Goal: Information Seeking & Learning: Understand process/instructions

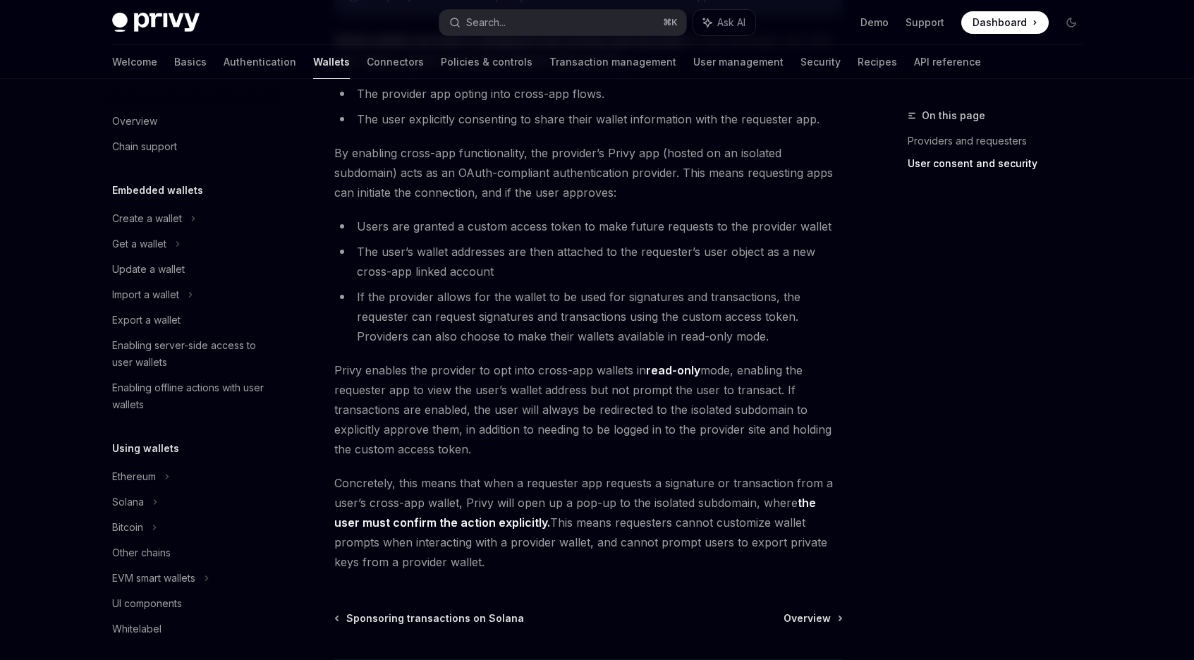
click at [599, 367] on span "Privy enables the provider to opt into cross-app wallets in read-only mode, ena…" at bounding box center [588, 409] width 508 height 99
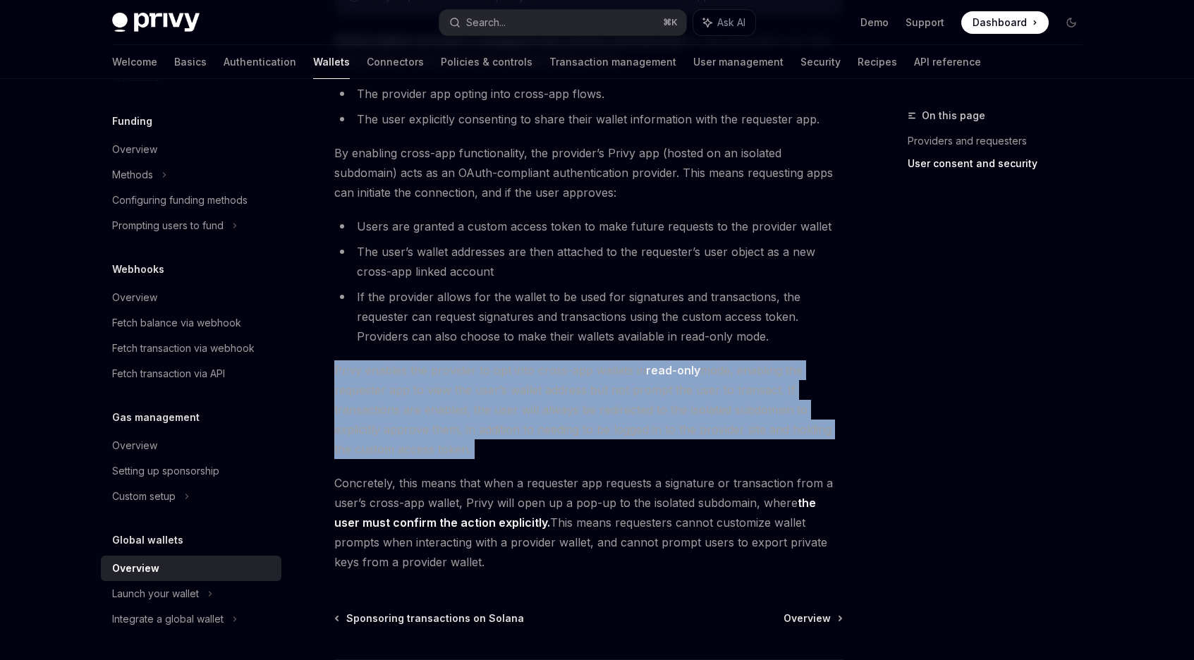
click at [599, 367] on span "Privy enables the provider to opt into cross-app wallets in read-only mode, ena…" at bounding box center [588, 409] width 508 height 99
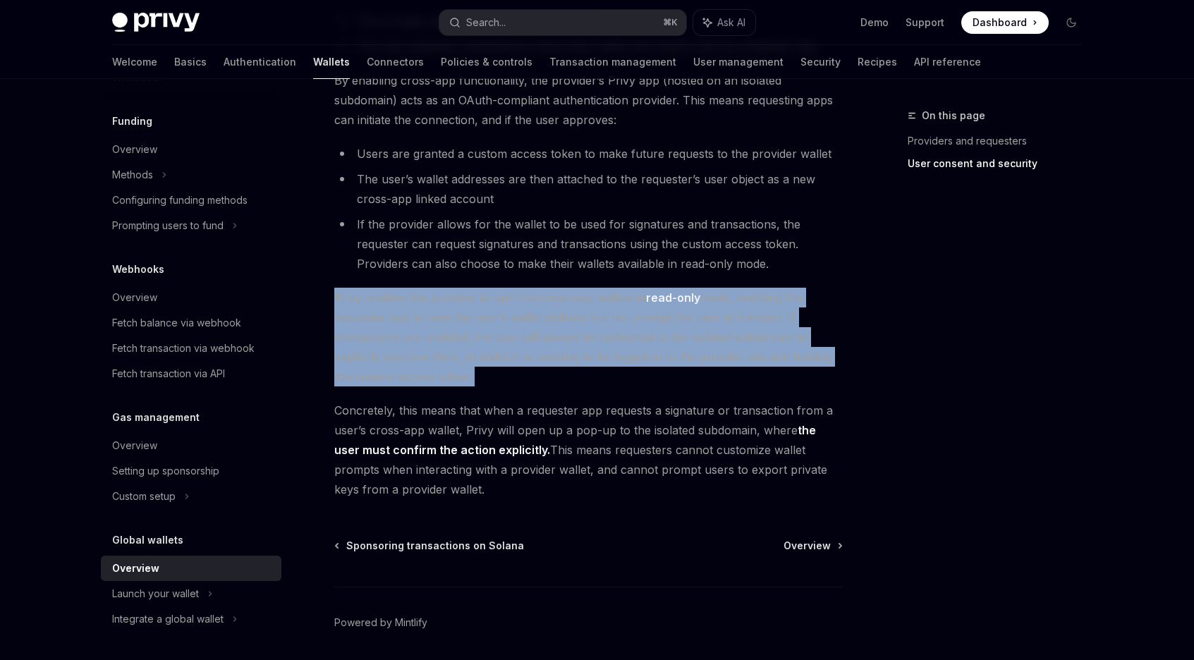
scroll to position [1076, 0]
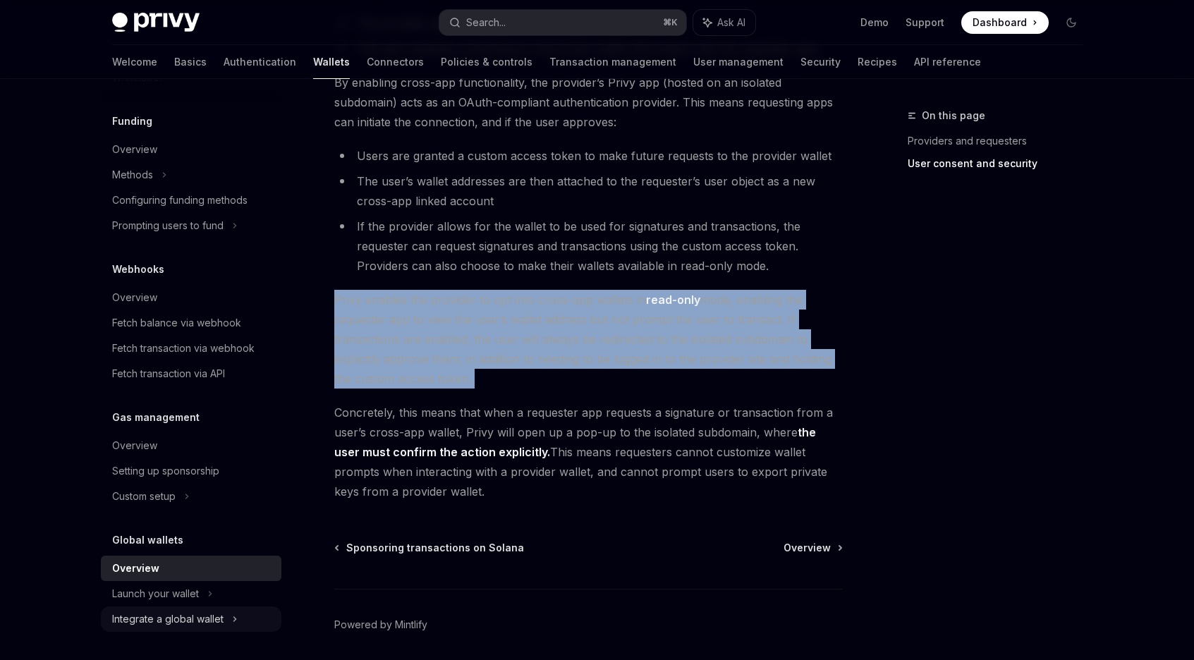
click at [207, 625] on div "Integrate a global wallet" at bounding box center [167, 619] width 111 height 17
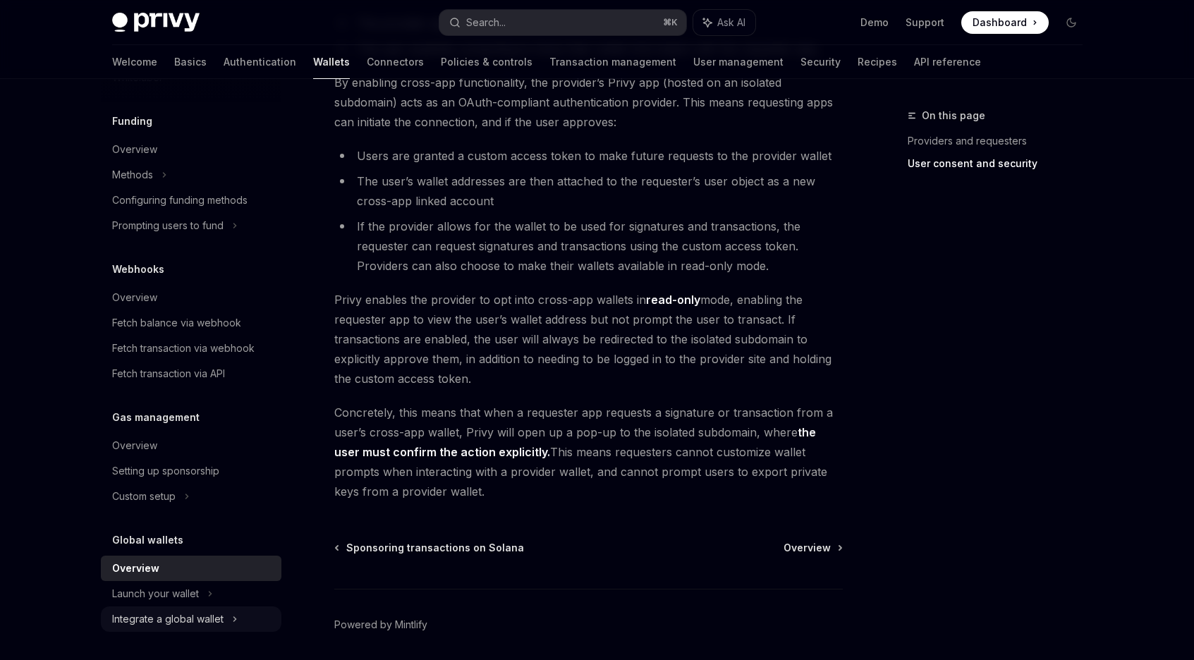
type textarea "*"
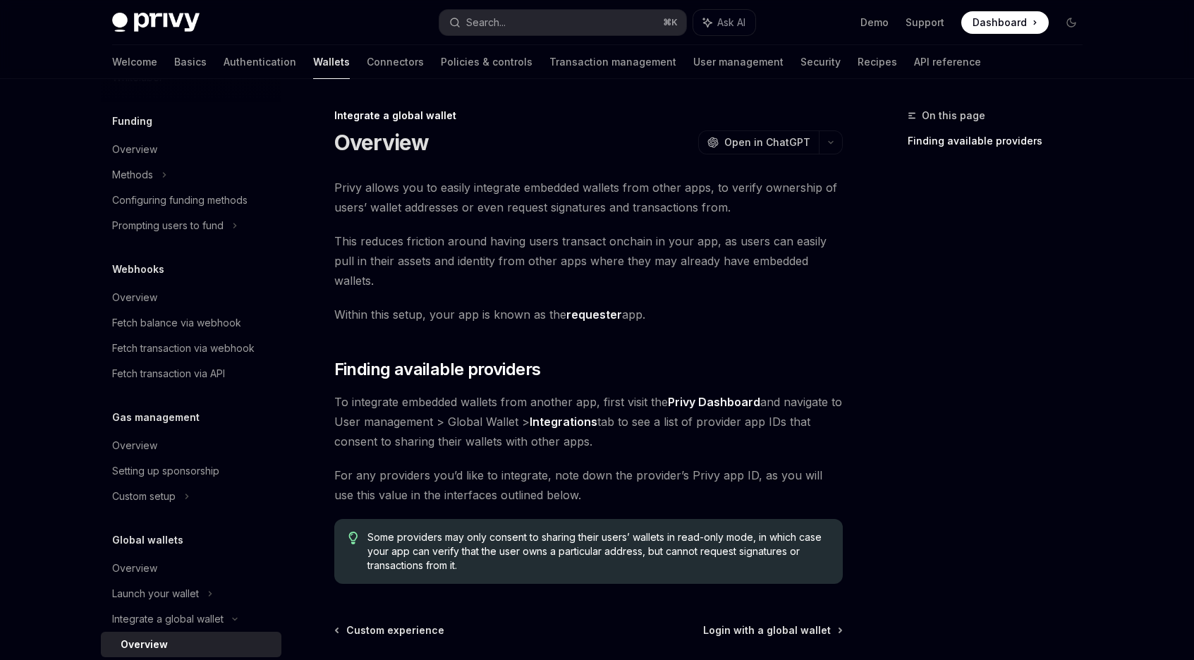
click at [486, 240] on span "This reduces friction around having users transact onchain in your app, as user…" at bounding box center [588, 260] width 508 height 59
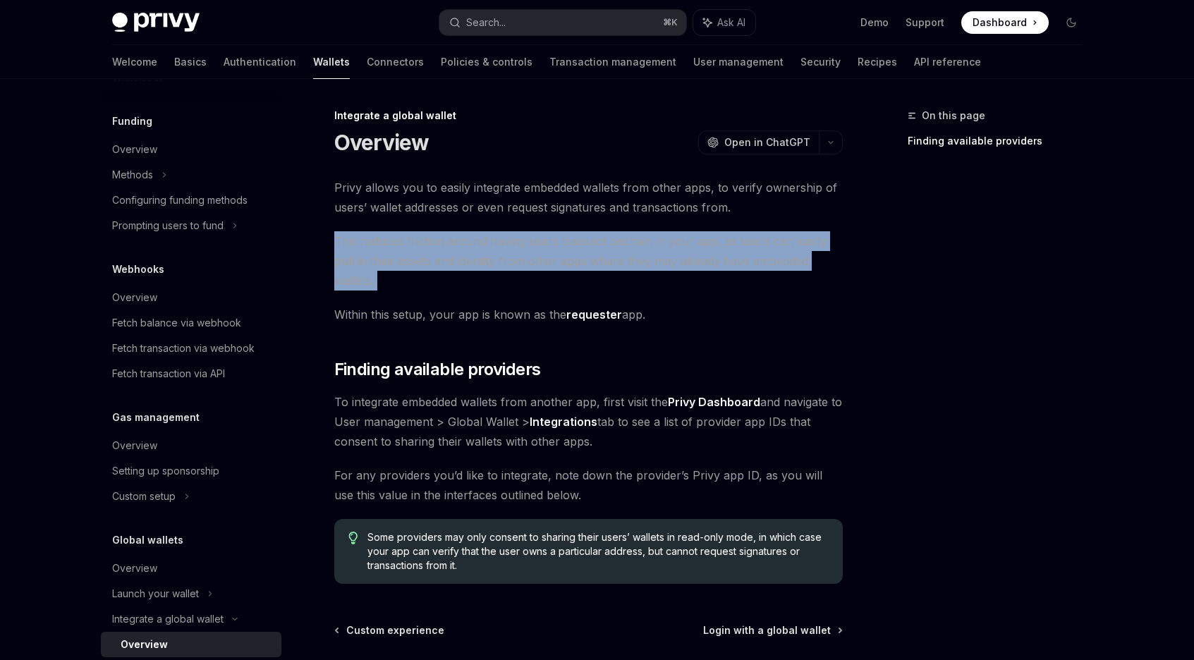
click at [486, 240] on span "This reduces friction around having users transact onchain in your app, as user…" at bounding box center [588, 260] width 508 height 59
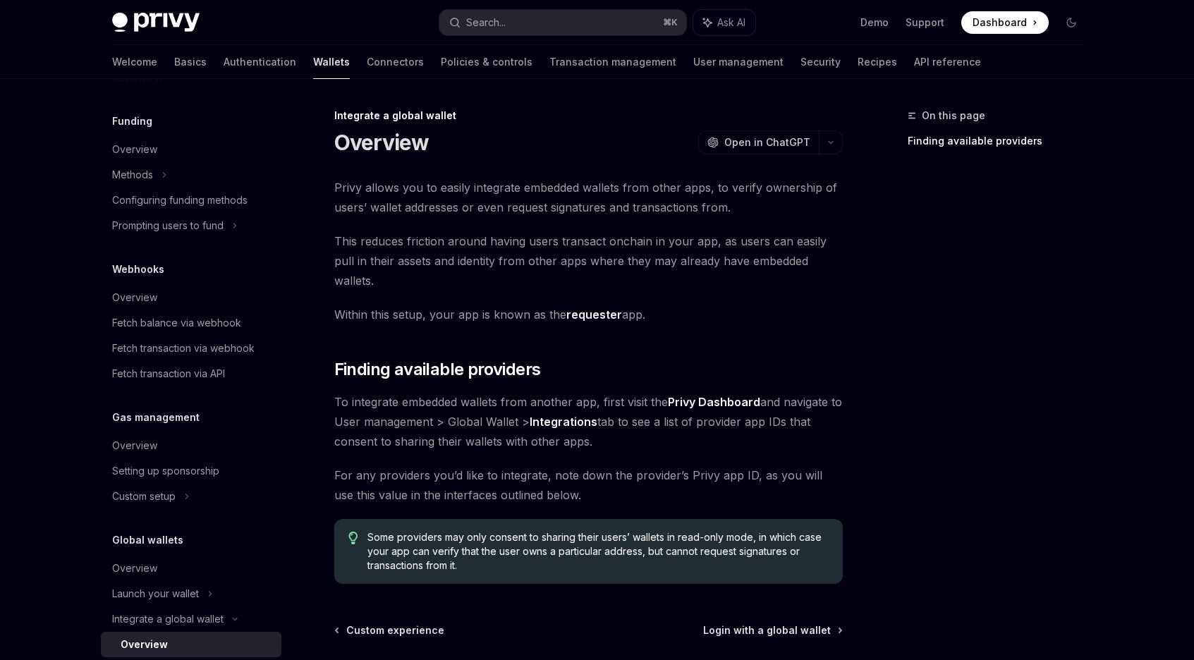
click at [490, 305] on span "Within this setup, your app is known as the requester app." at bounding box center [588, 315] width 508 height 20
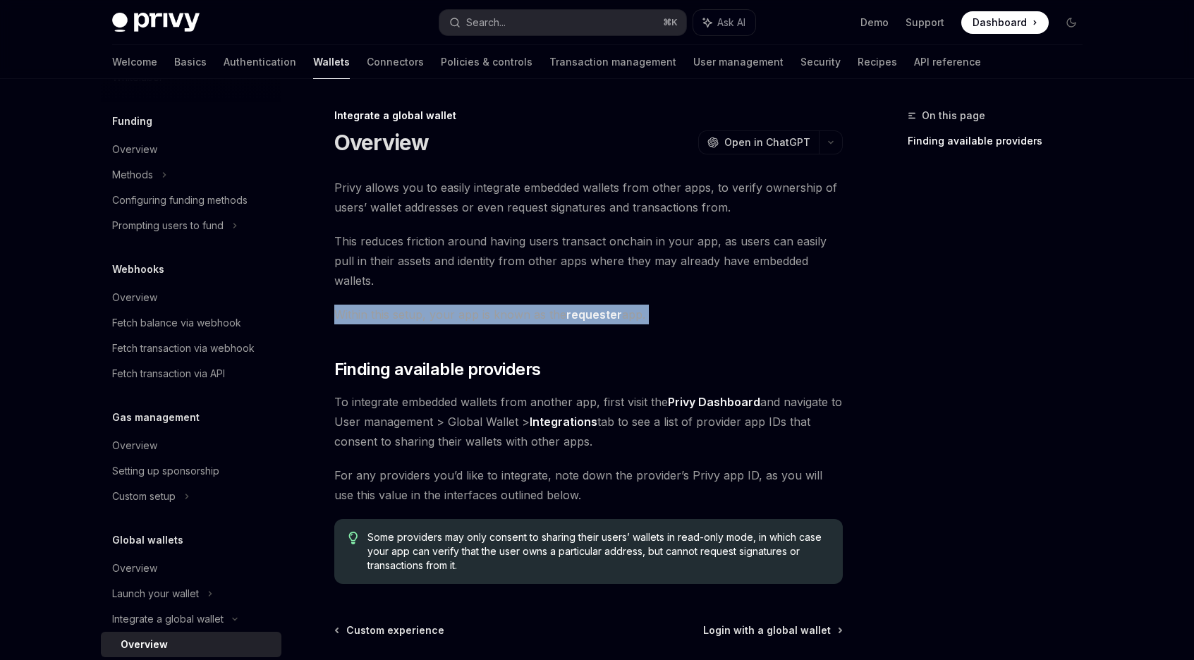
click at [490, 305] on span "Within this setup, your app is known as the requester app." at bounding box center [588, 315] width 508 height 20
click at [482, 395] on span "To integrate embedded wallets from another app, first visit the Privy Dashboard…" at bounding box center [588, 421] width 508 height 59
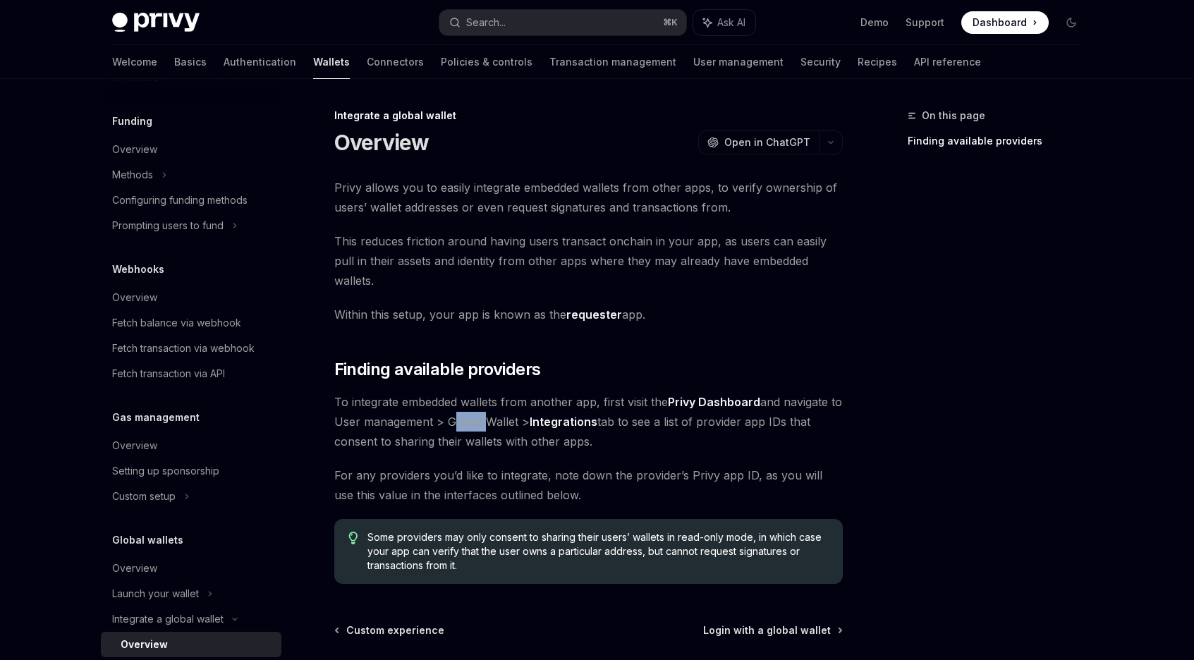
click at [482, 395] on span "To integrate embedded wallets from another app, first visit the Privy Dashboard…" at bounding box center [588, 421] width 508 height 59
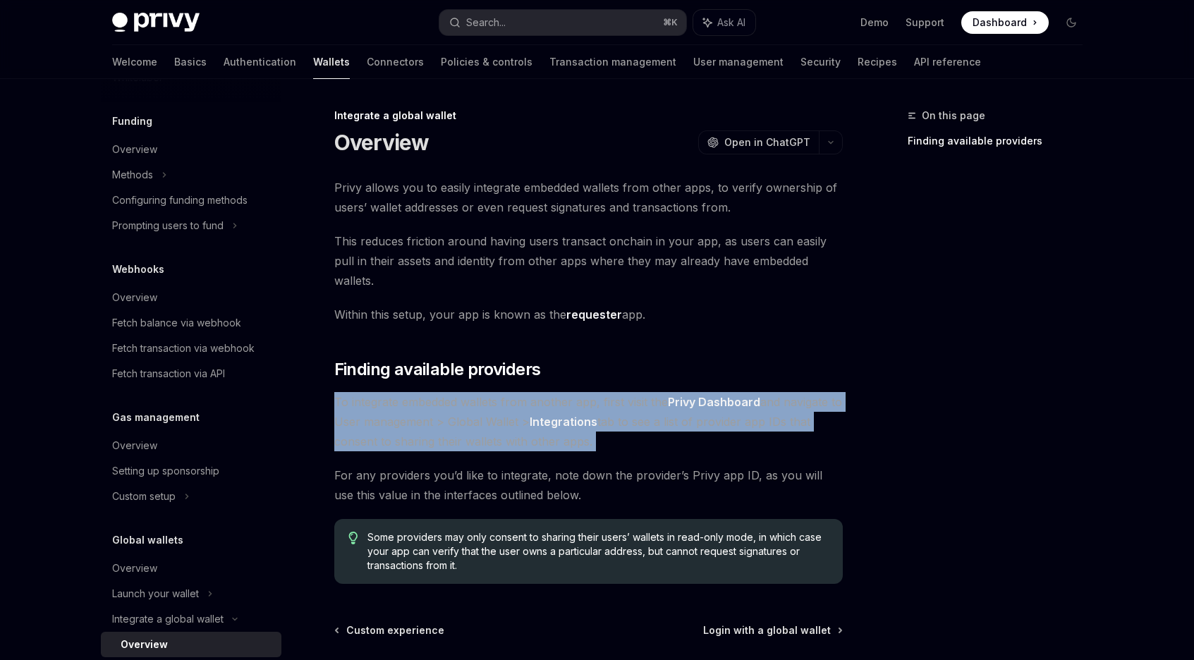
click at [482, 395] on span "To integrate embedded wallets from another app, first visit the Privy Dashboard…" at bounding box center [588, 421] width 508 height 59
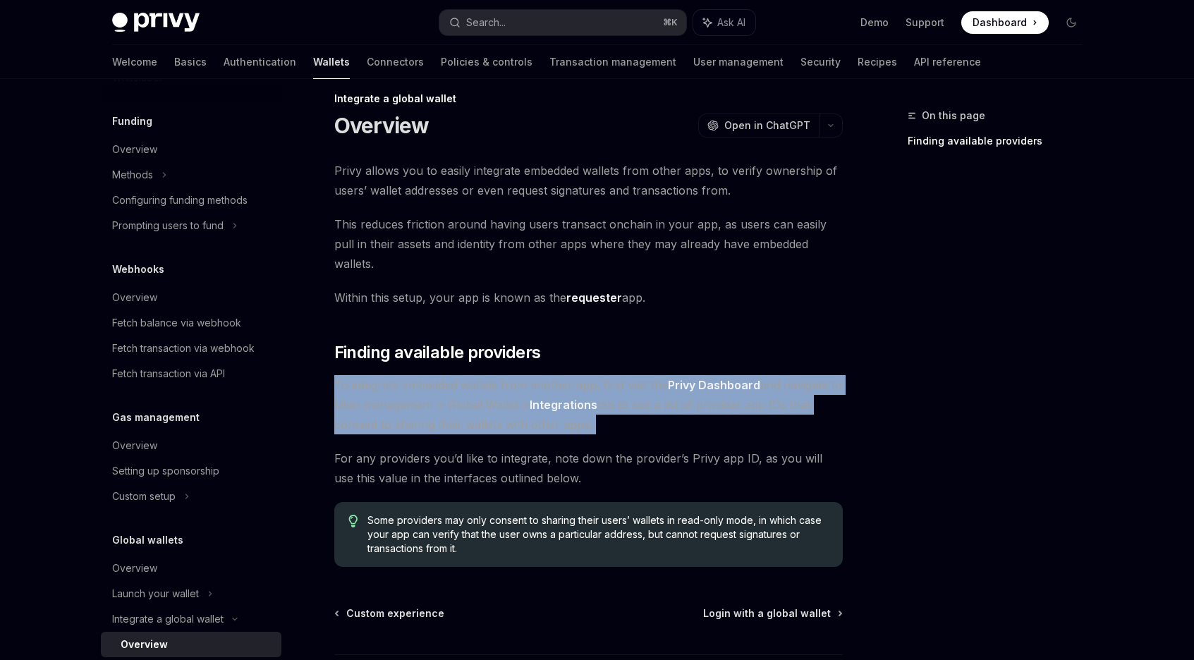
scroll to position [18, 0]
